Goal: Check status: Check status

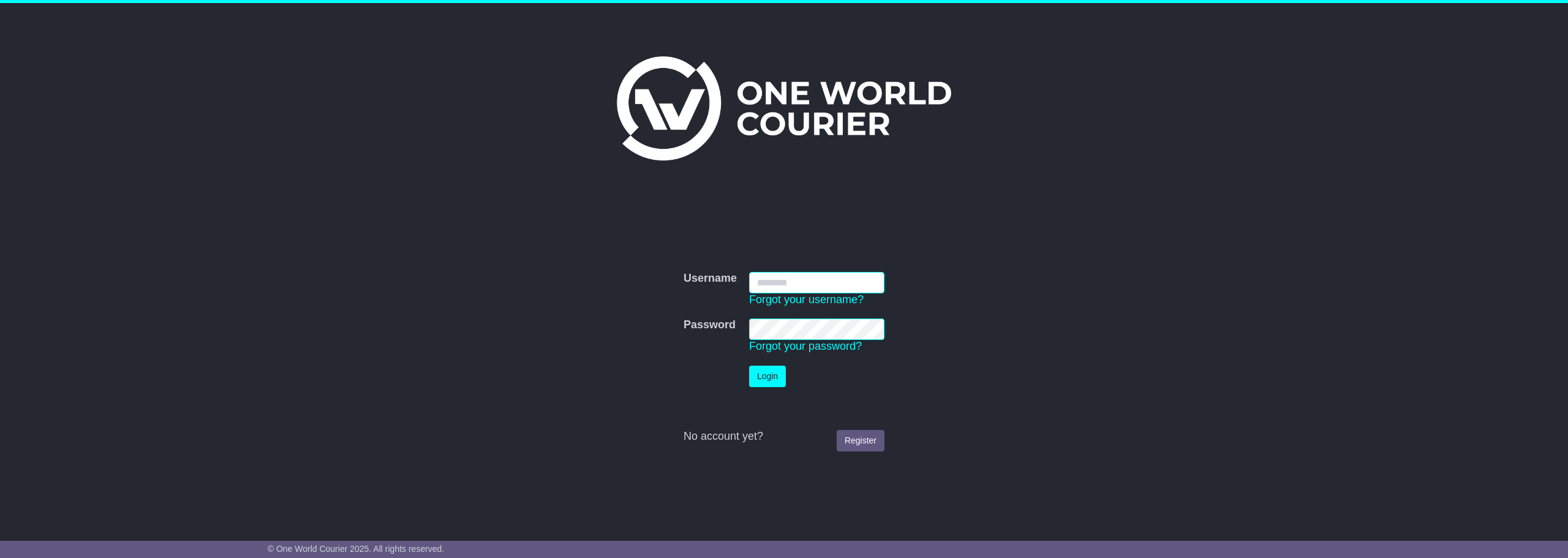
click at [845, 278] on input "Username" at bounding box center [816, 282] width 135 height 21
type input "**********"
click at [767, 373] on button "Login" at bounding box center [767, 376] width 37 height 21
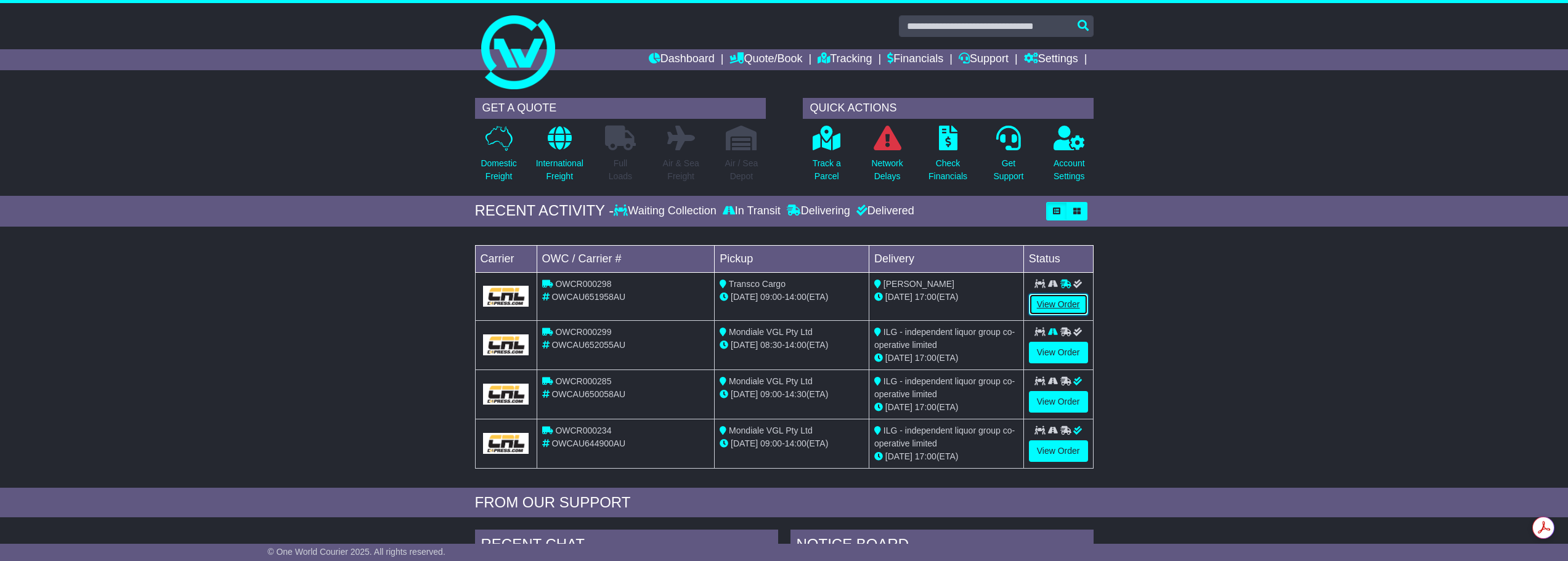
click at [1043, 300] on link "View Order" at bounding box center [1058, 304] width 59 height 21
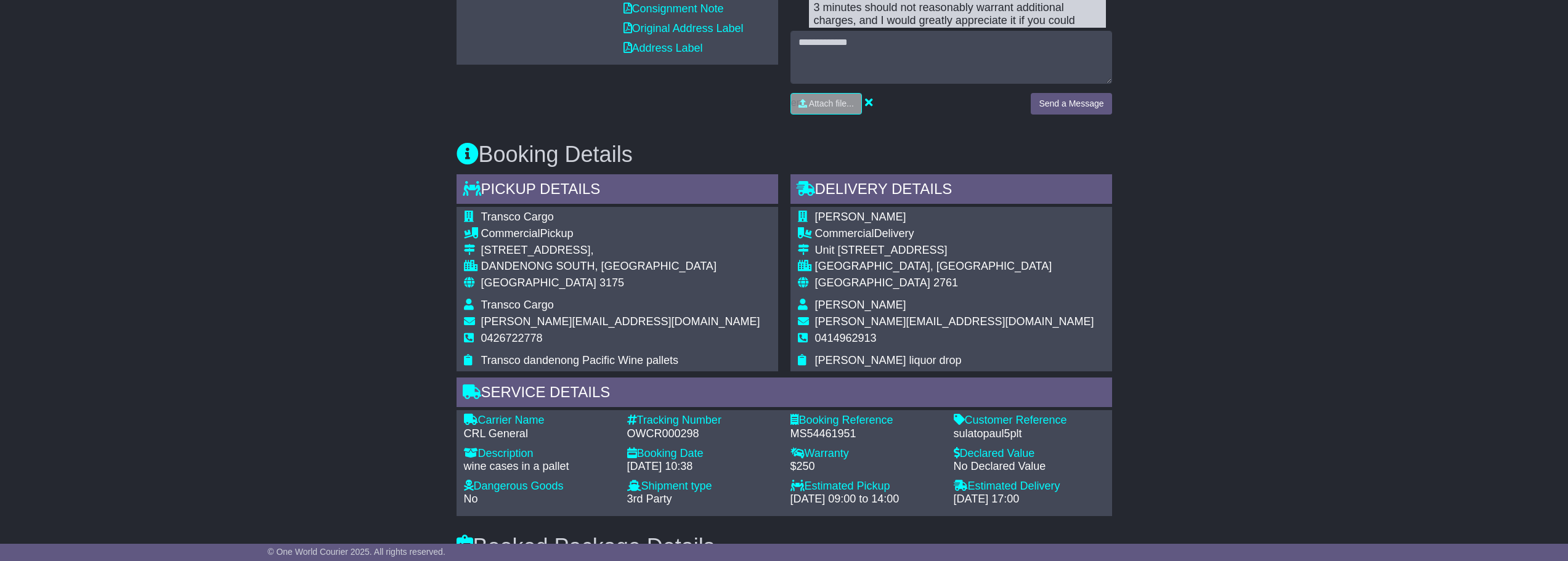
scroll to position [616, 0]
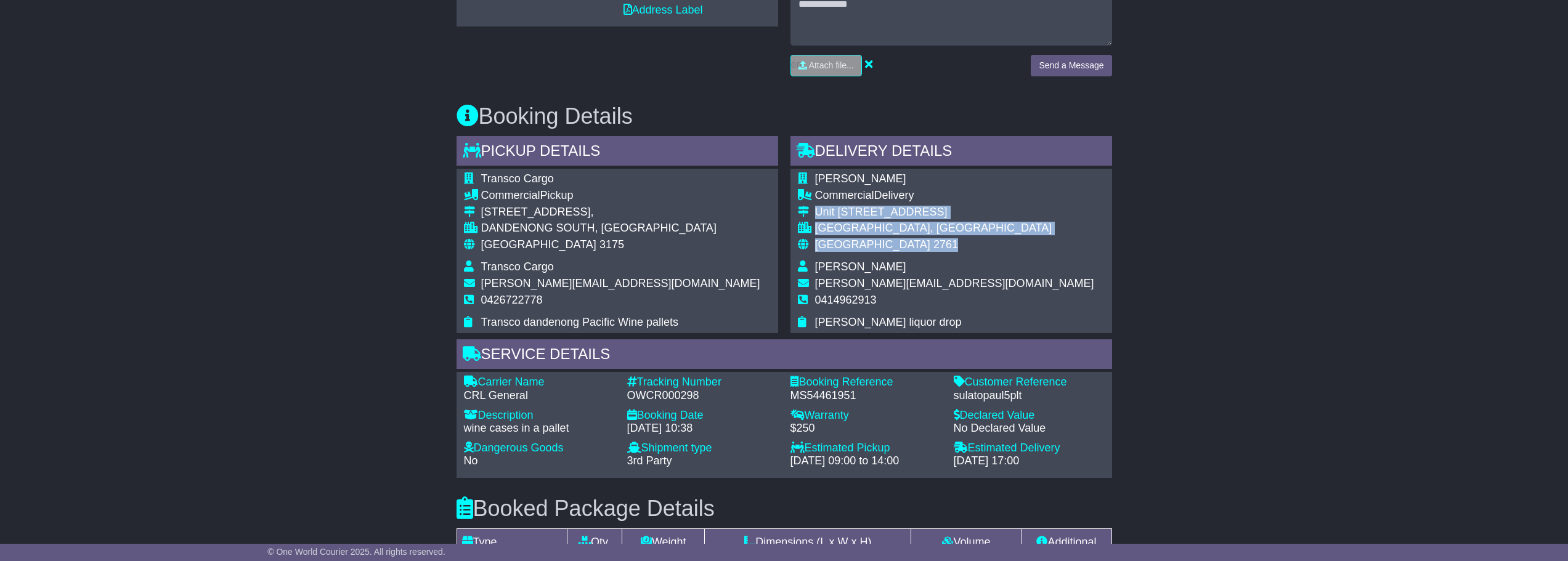
drag, startPoint x: 816, startPoint y: 198, endPoint x: 887, endPoint y: 231, distance: 78.3
click at [887, 231] on tbody "[PERSON_NAME] Commercial Delivery [STREET_ADDRESS] [GEOGRAPHIC_DATA], [GEOGRAPH…" at bounding box center [945, 250] width 296 height 156
copy tbody "[STREET_ADDRESS][PERSON_NAME]"
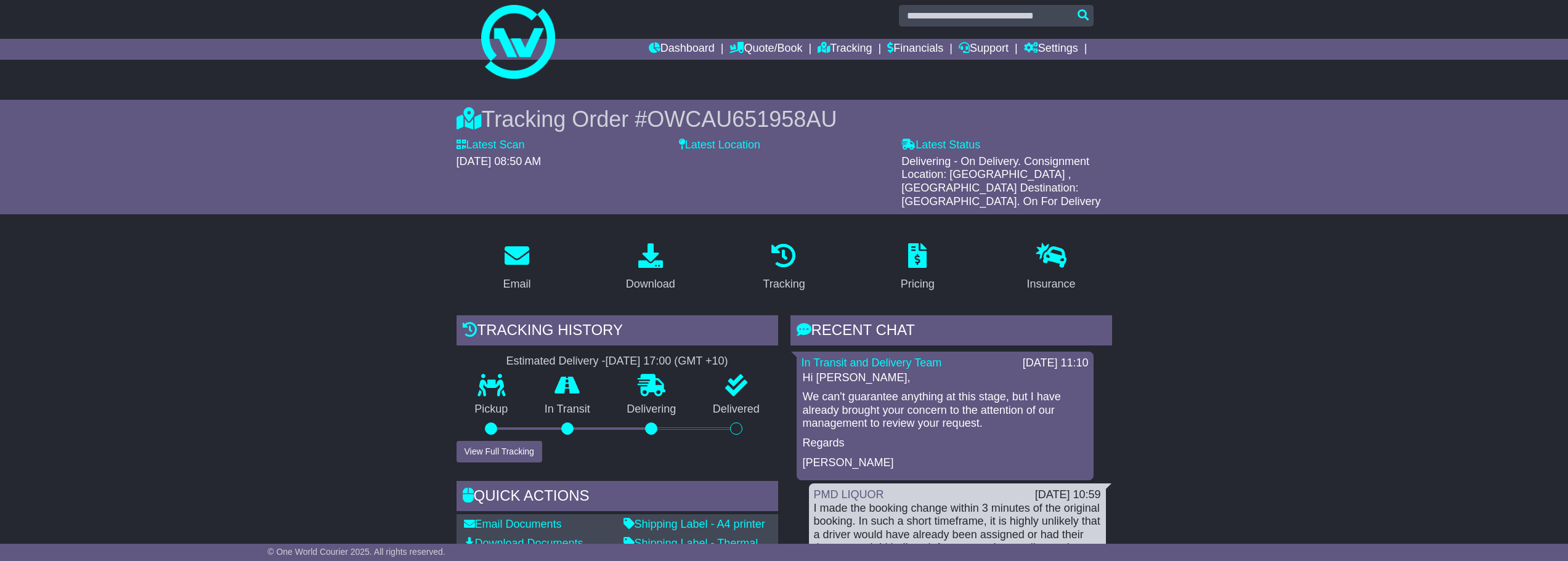
scroll to position [0, 0]
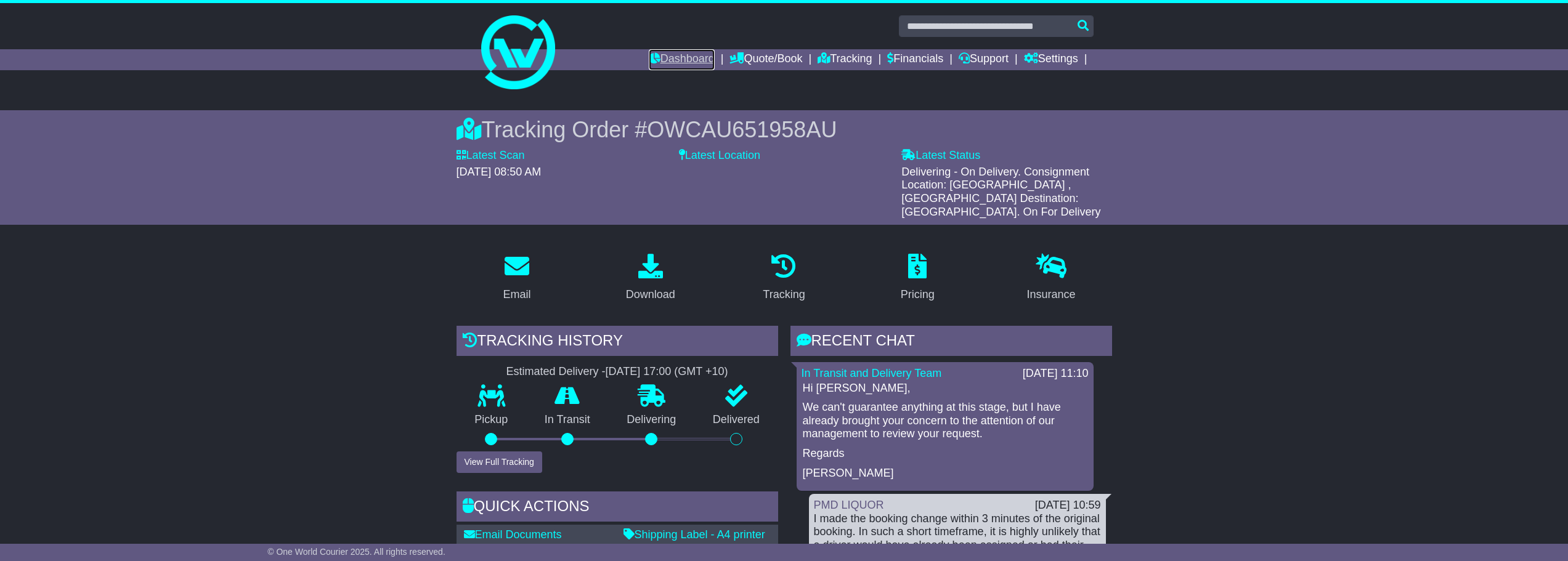
click at [665, 59] on link "Dashboard" at bounding box center [682, 60] width 66 height 21
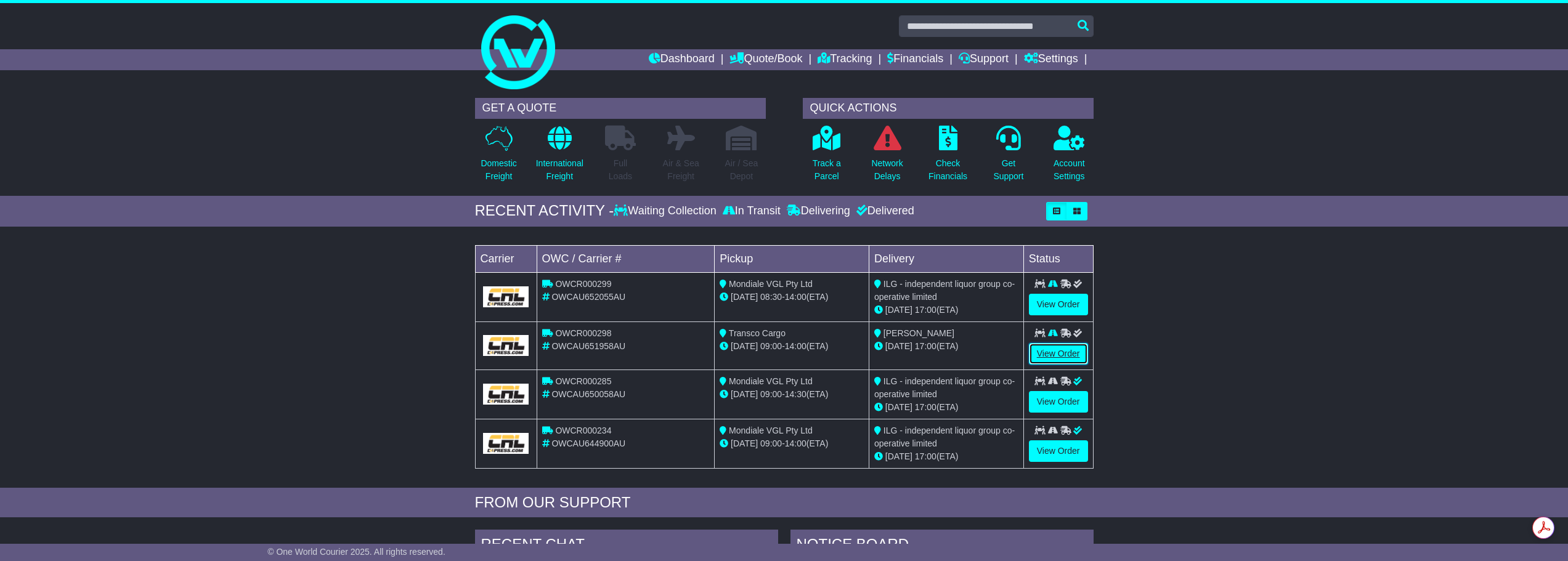
click at [1062, 351] on link "View Order" at bounding box center [1058, 354] width 59 height 21
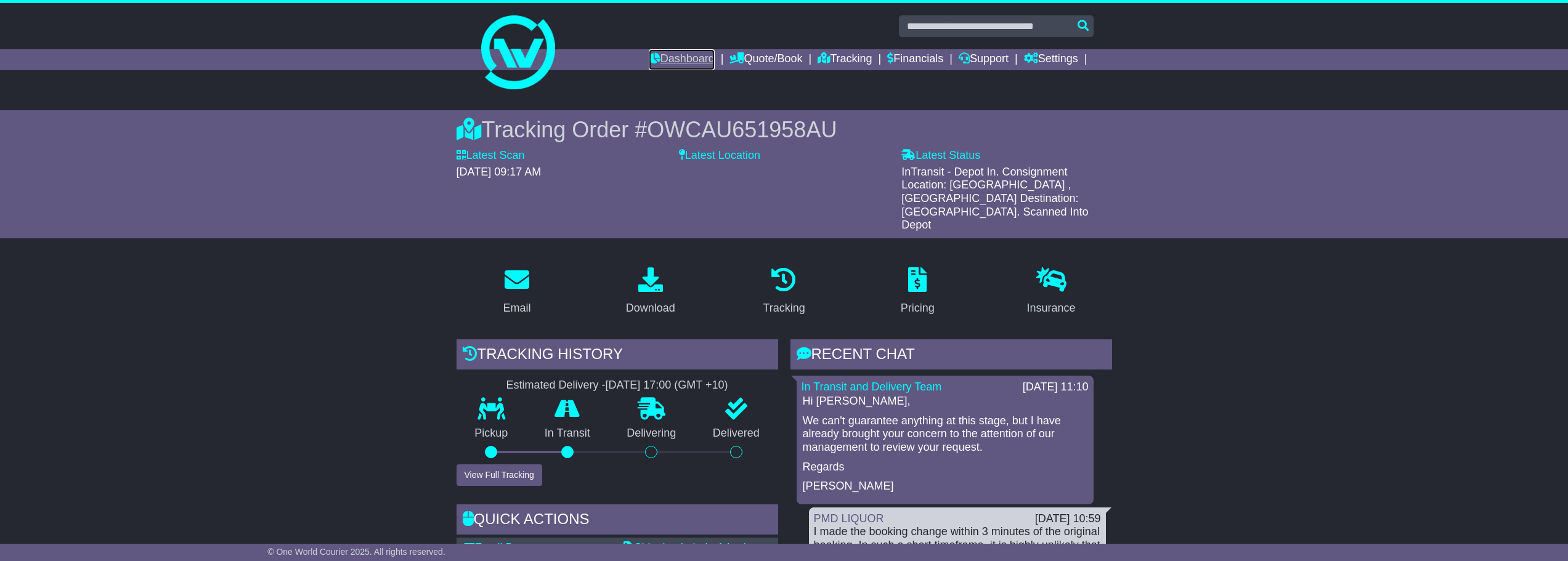
click at [682, 61] on link "Dashboard" at bounding box center [682, 60] width 66 height 21
